Goal: Navigation & Orientation: Understand site structure

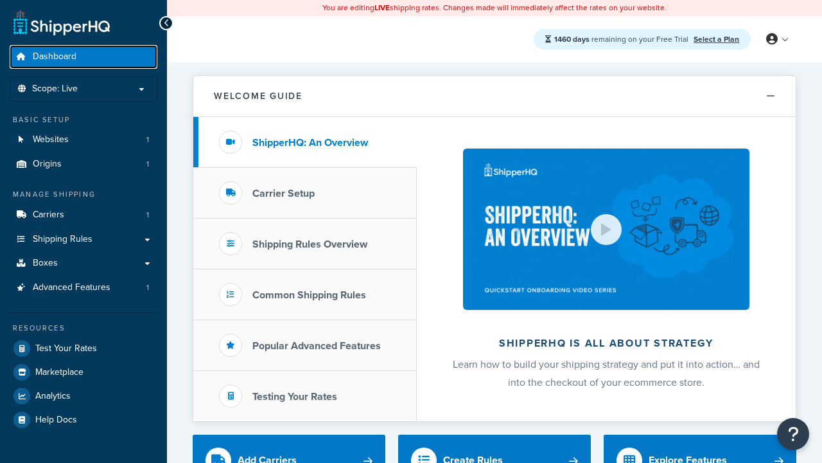
click at [55, 57] on span "Dashboard" at bounding box center [55, 56] width 44 height 11
click at [777, 39] on icon at bounding box center [772, 39] width 12 height 12
click at [0, 0] on span "Billing" at bounding box center [0, 0] width 0 height 0
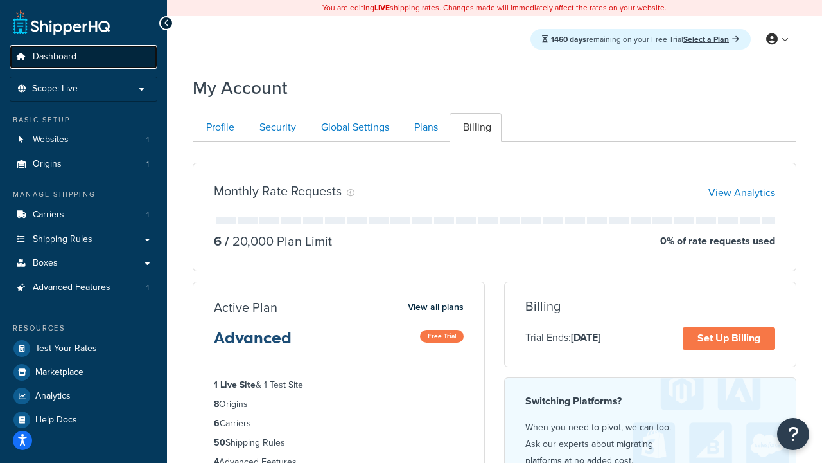
click at [55, 57] on span "Dashboard" at bounding box center [55, 56] width 44 height 11
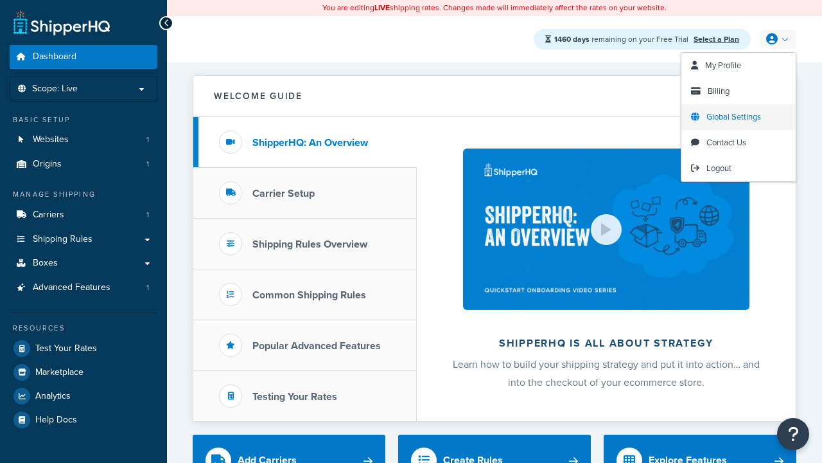
click at [734, 117] on span "Global Settings" at bounding box center [734, 117] width 55 height 12
